Goal: Navigation & Orientation: Find specific page/section

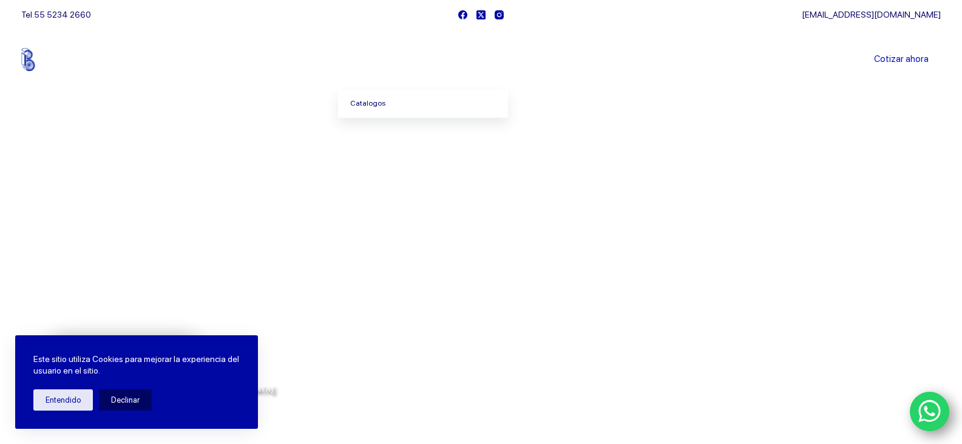
click at [386, 107] on link "Catalogos" at bounding box center [423, 104] width 170 height 28
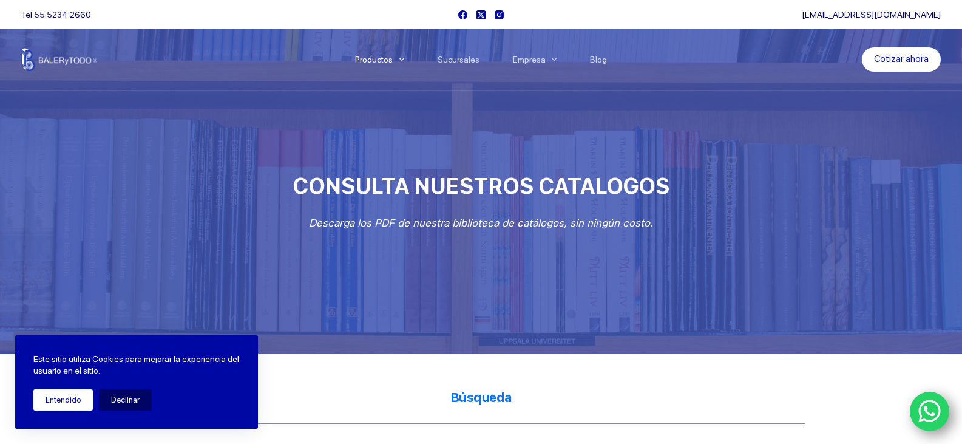
click at [73, 395] on button "Entendido" at bounding box center [63, 399] width 60 height 21
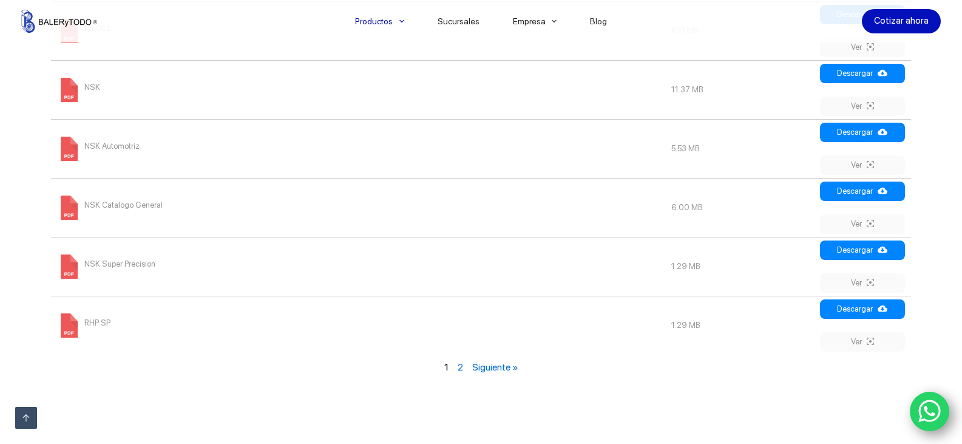
scroll to position [1579, 0]
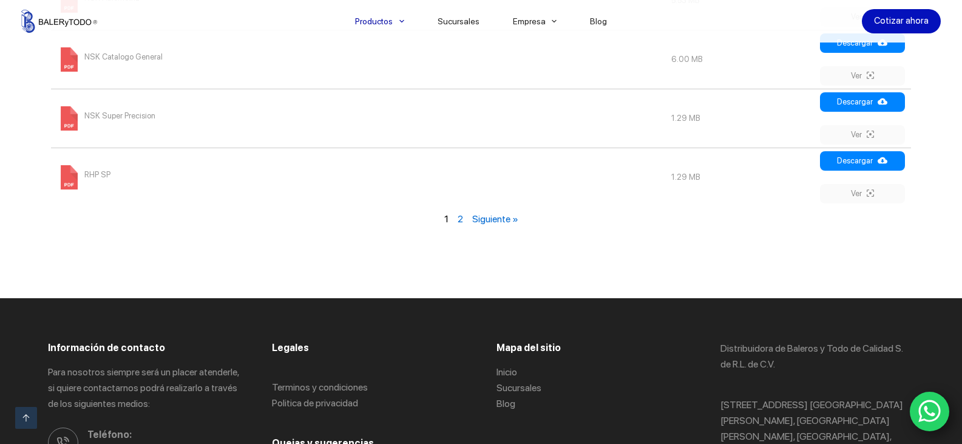
click at [491, 223] on link "Siguiente »" at bounding box center [495, 219] width 46 height 12
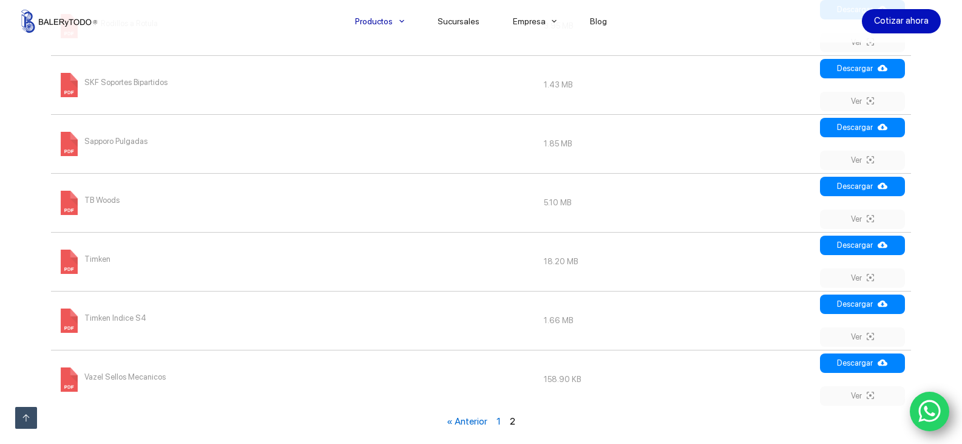
scroll to position [753, 0]
